Goal: Obtain resource: Download file/media

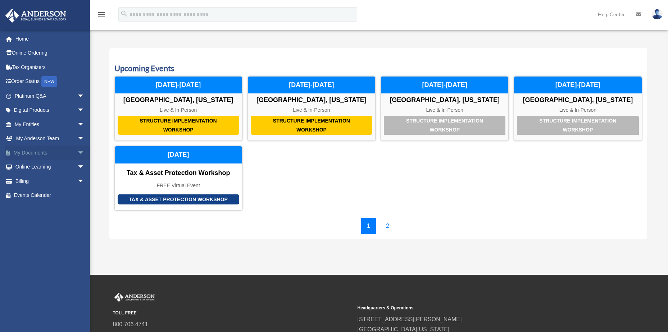
click at [77, 153] on span "arrow_drop_down" at bounding box center [84, 153] width 14 height 15
click at [29, 168] on link "Box" at bounding box center [52, 167] width 85 height 14
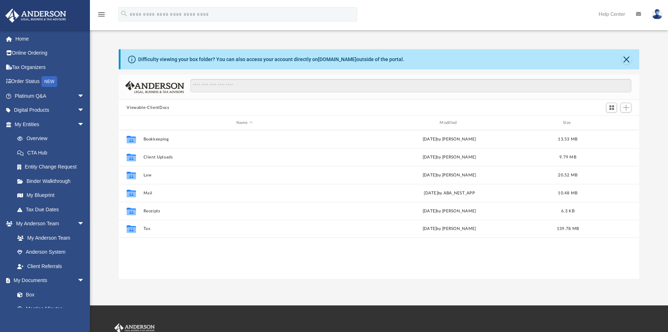
scroll to position [158, 515]
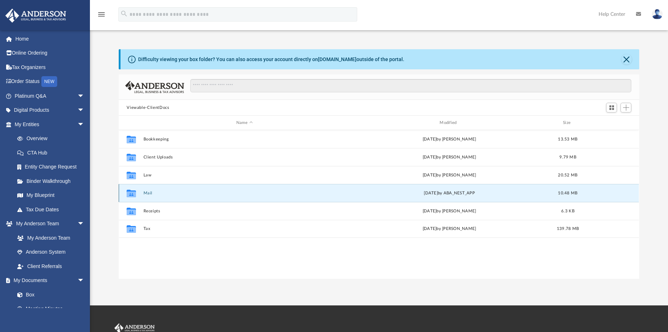
click at [148, 194] on button "Mail" at bounding box center [244, 193] width 202 height 5
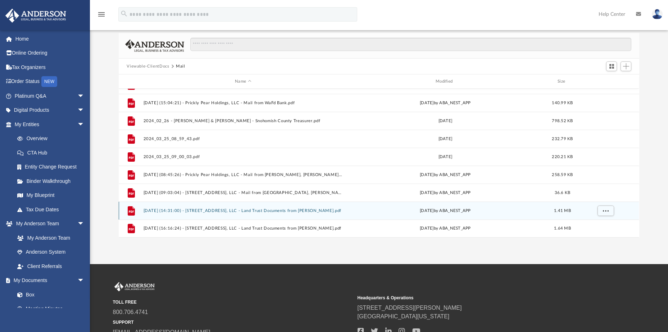
scroll to position [102, 0]
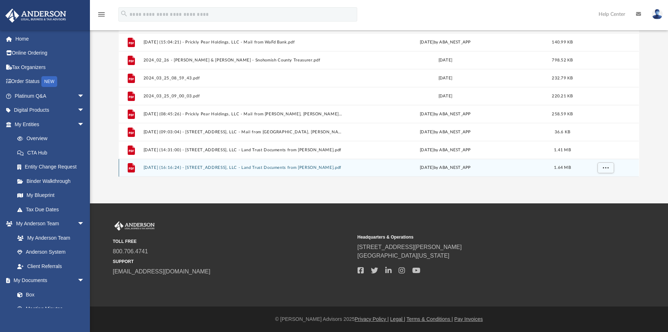
click at [307, 167] on button "2025.09.23 (16:16:24) - 201 Croft Avenue, LLC - Land Trust Documents from Linda…" at bounding box center [242, 167] width 199 height 5
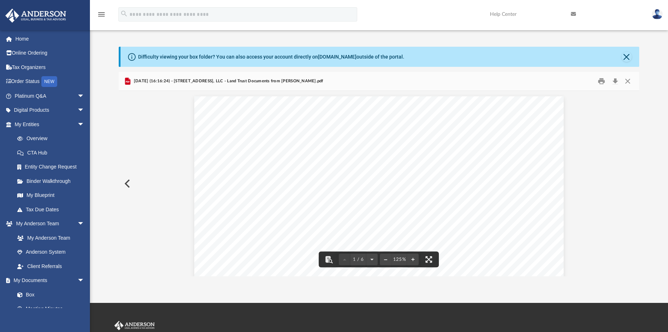
scroll to position [0, 0]
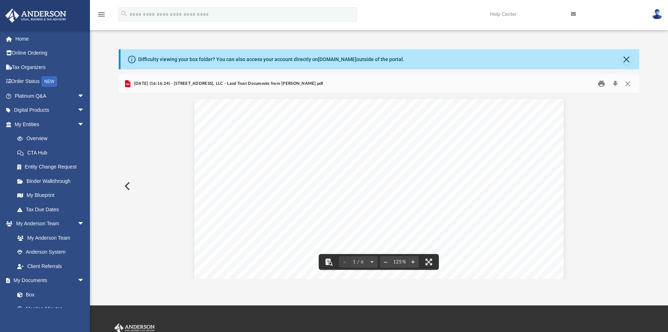
click at [599, 83] on button "Print" at bounding box center [601, 83] width 14 height 11
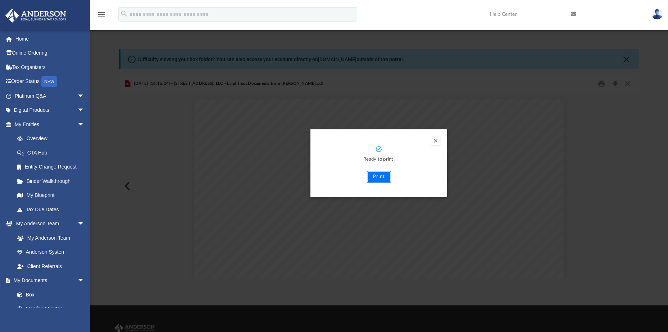
click at [382, 175] on button "Print" at bounding box center [379, 177] width 24 height 12
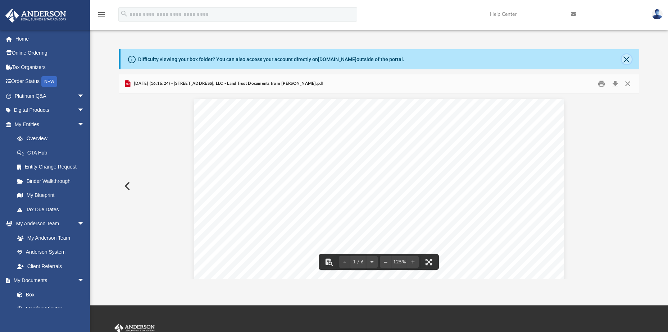
click at [625, 56] on button "Close" at bounding box center [626, 59] width 10 height 10
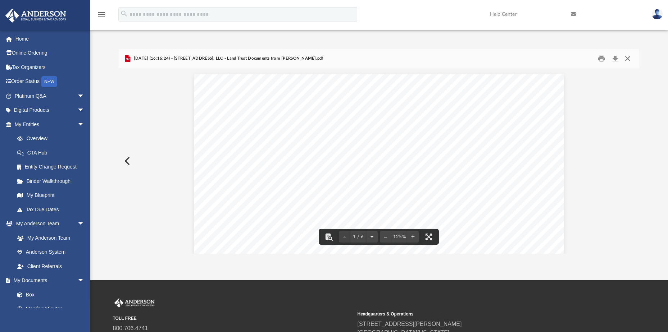
click at [627, 59] on button "Close" at bounding box center [627, 58] width 13 height 11
